Goal: Check status: Check status

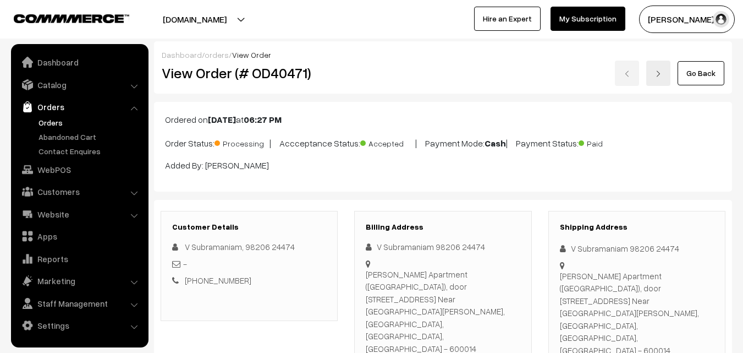
scroll to position [165, 0]
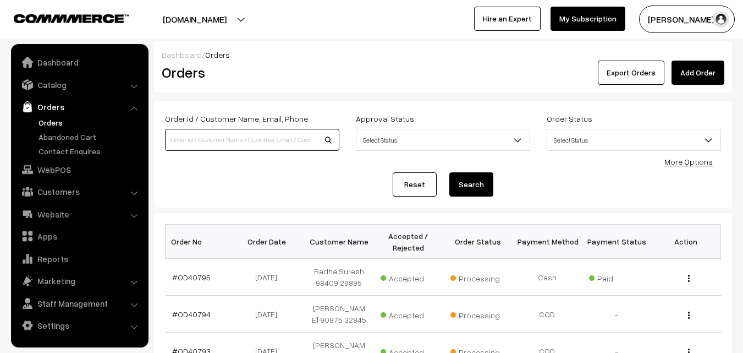
click at [195, 133] on input at bounding box center [252, 140] width 174 height 22
click at [195, 137] on input at bounding box center [252, 140] width 174 height 22
paste input "6381 285 519"
click at [199, 137] on input "6381 285 519" at bounding box center [252, 140] width 174 height 22
type input "6381 285519"
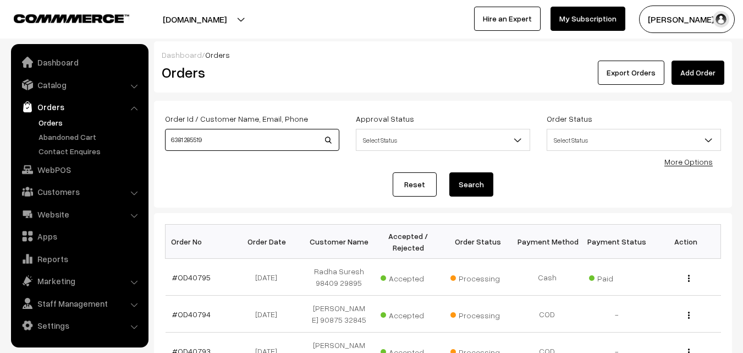
click at [449, 172] on button "Search" at bounding box center [471, 184] width 44 height 24
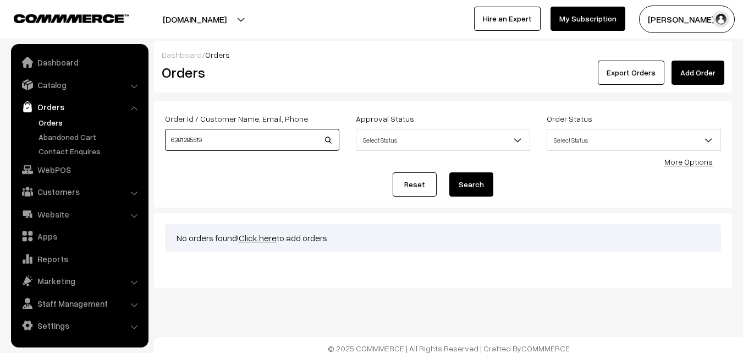
click at [186, 139] on input "6381 285519" at bounding box center [252, 140] width 174 height 22
type input "6381285519"
click at [449, 172] on button "Search" at bounding box center [471, 184] width 44 height 24
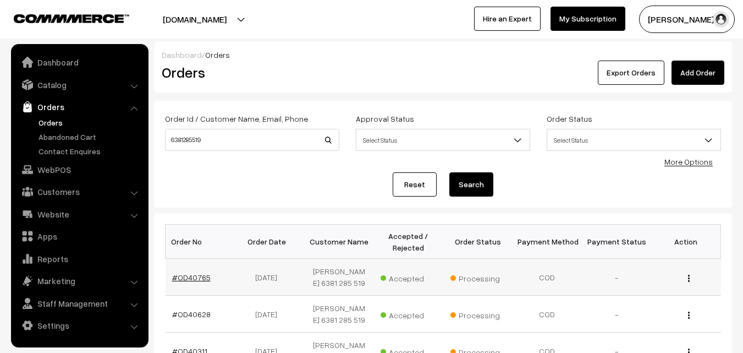
click at [194, 278] on link "#OD40765" at bounding box center [191, 276] width 38 height 9
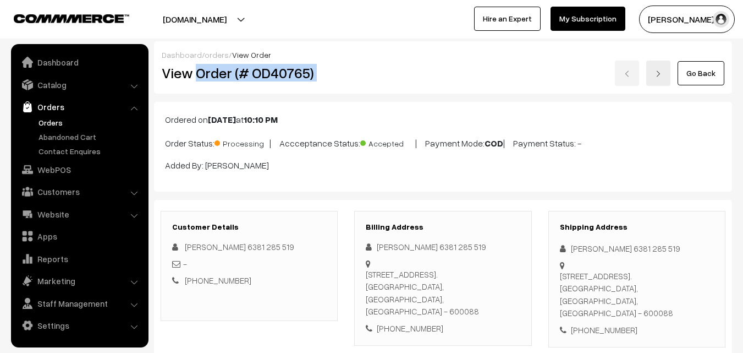
drag, startPoint x: 304, startPoint y: 75, endPoint x: 426, endPoint y: 75, distance: 122.6
click at [426, 75] on div "View Order (# OD40765) Go Back" at bounding box center [442, 72] width 579 height 25
copy div "Order (# OD40765)"
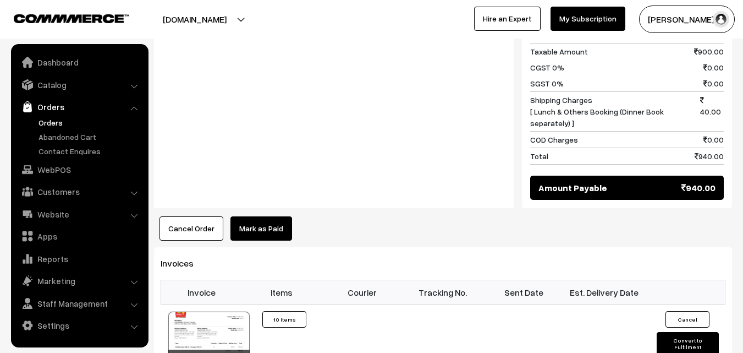
scroll to position [660, 0]
